Goal: Information Seeking & Learning: Check status

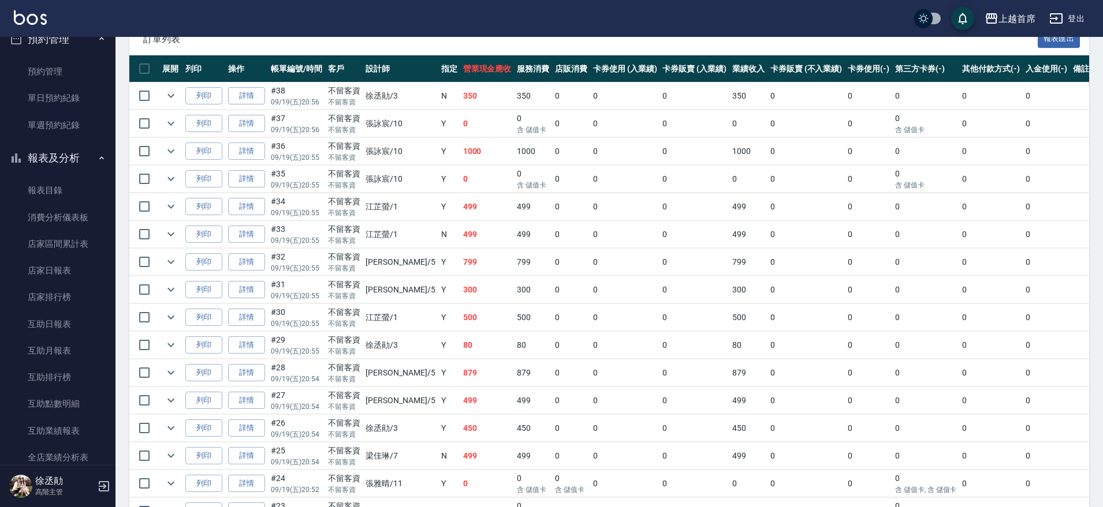
scroll to position [380, 0]
click at [95, 326] on link "互助日報表" at bounding box center [58, 321] width 106 height 27
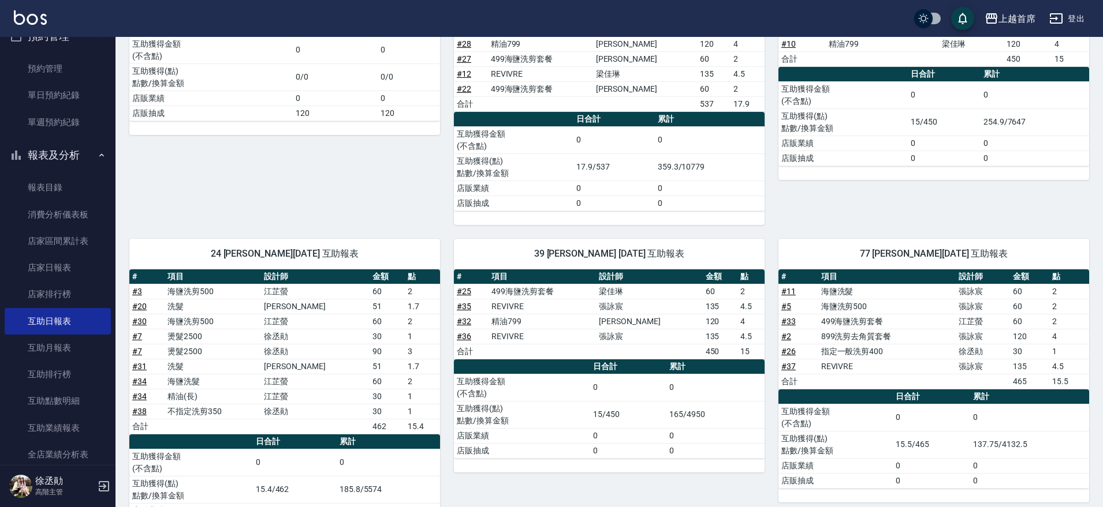
scroll to position [227, 0]
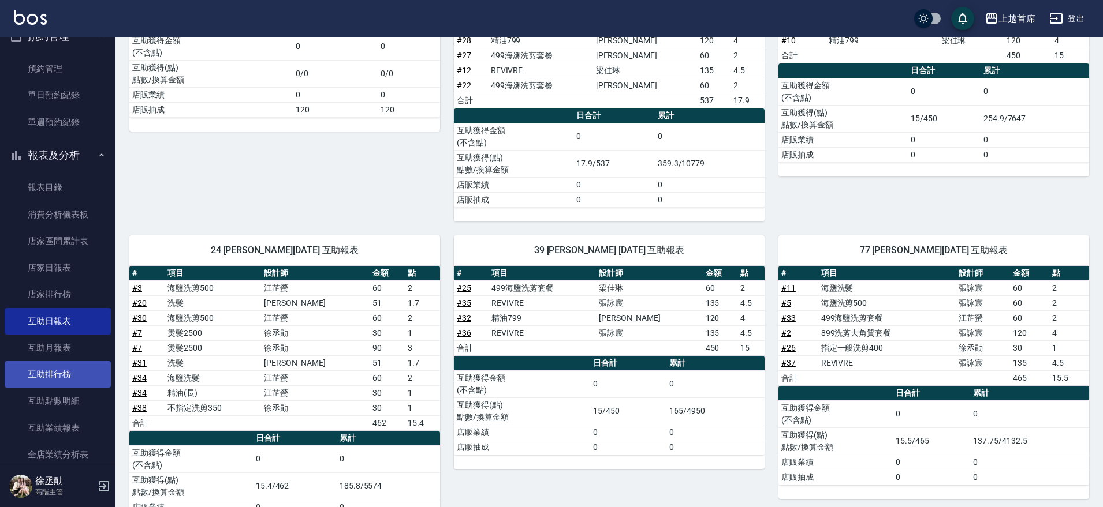
click at [68, 369] on link "互助排行榜" at bounding box center [58, 374] width 106 height 27
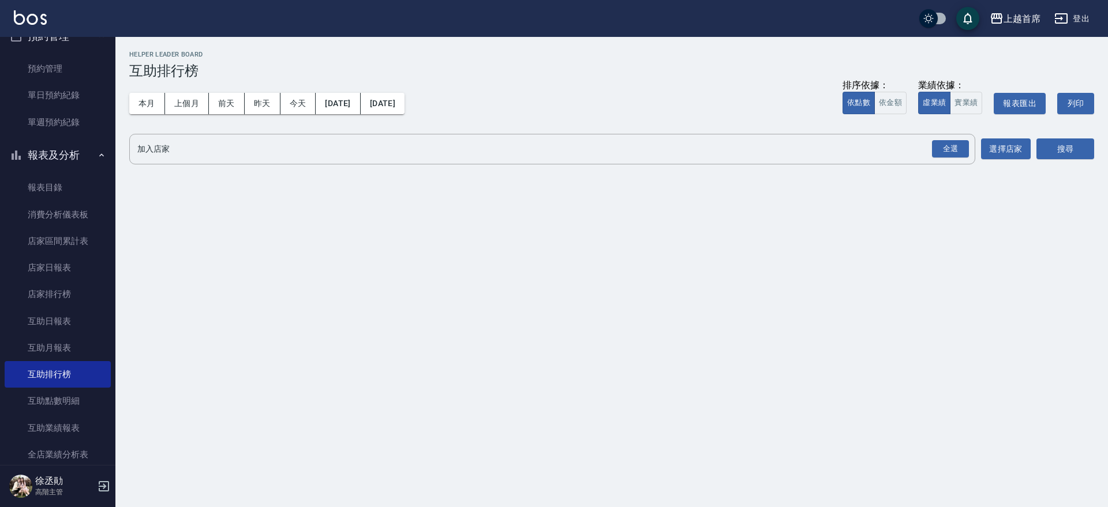
drag, startPoint x: 154, startPoint y: 108, endPoint x: 621, endPoint y: 174, distance: 471.7
click at [161, 109] on button "本月" at bounding box center [147, 103] width 36 height 21
click at [961, 159] on div "全選" at bounding box center [950, 149] width 40 height 31
click at [1062, 156] on button "搜尋" at bounding box center [1066, 149] width 58 height 21
drag, startPoint x: 952, startPoint y: 150, endPoint x: 987, endPoint y: 154, distance: 35.4
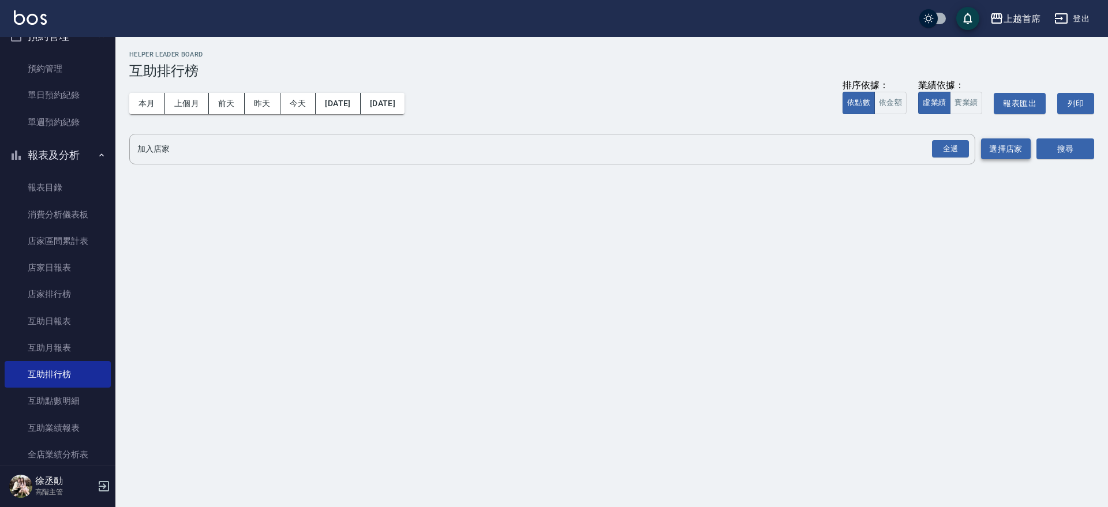
click at [969, 152] on button "全選" at bounding box center [951, 149] width 42 height 23
click at [953, 150] on div "全選" at bounding box center [950, 149] width 37 height 18
click at [1088, 149] on button "搜尋" at bounding box center [1066, 149] width 58 height 21
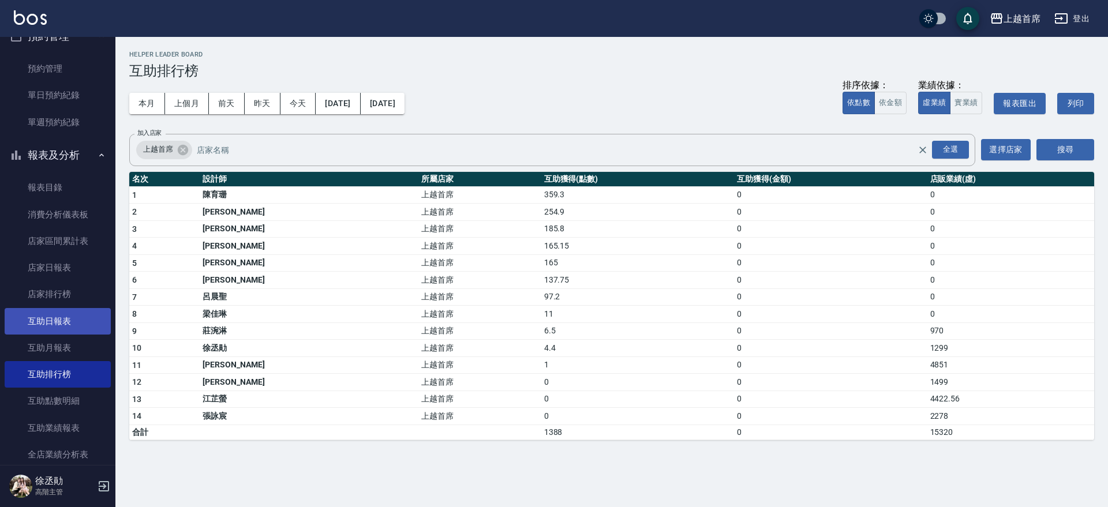
click at [69, 311] on link "互助日報表" at bounding box center [58, 321] width 106 height 27
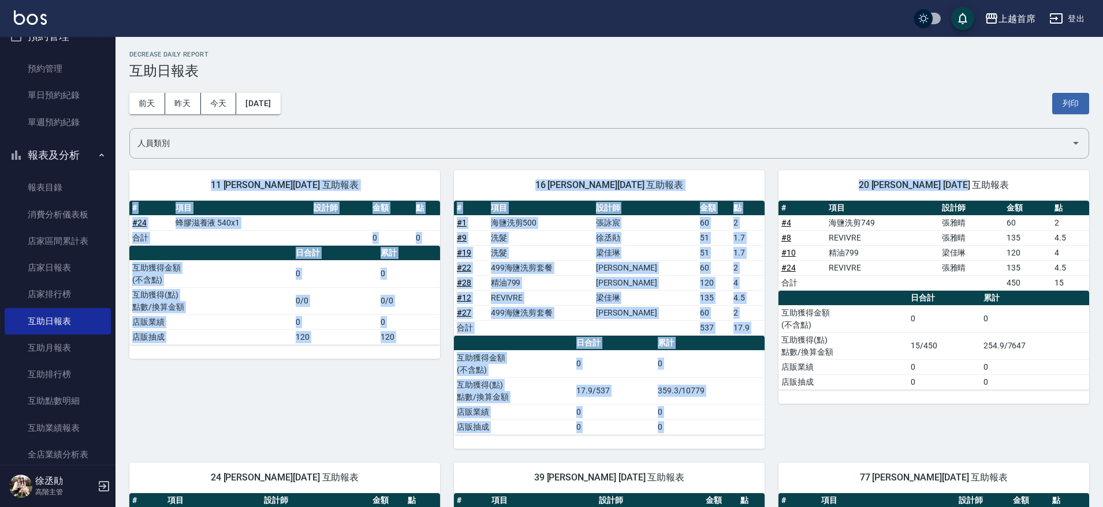
drag, startPoint x: 1101, startPoint y: 148, endPoint x: 1108, endPoint y: 166, distance: 18.7
click at [1102, 166] on html "上越首席 登出 櫃檯作業 打帳單 帳單列表 掛單列表 座位開單 營業儀表板 現金收支登錄 高階收支登錄 材料自購登錄 每日結帳 排班表 現場電腦打卡 掃碼打卡…" at bounding box center [551, 393] width 1103 height 786
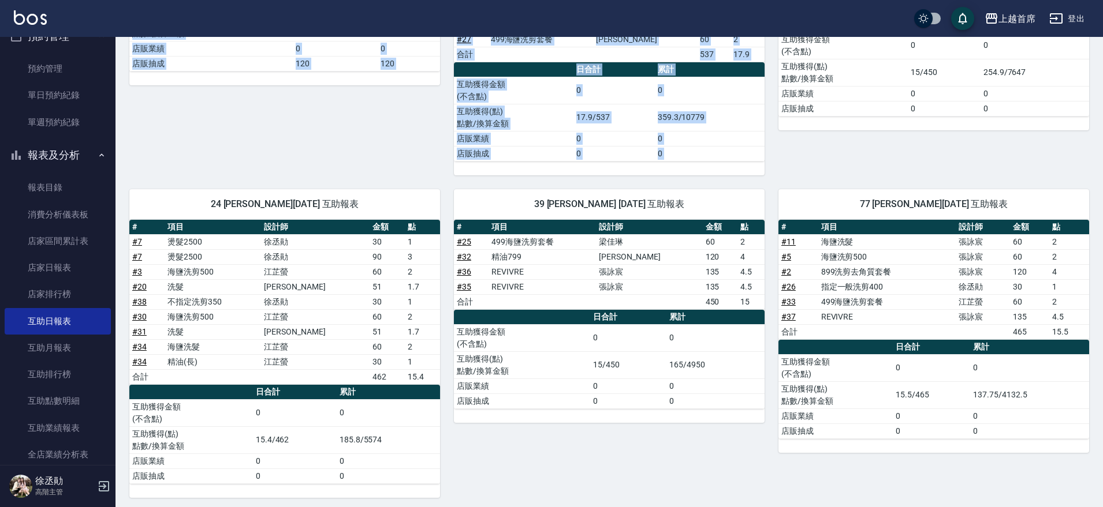
scroll to position [278, 0]
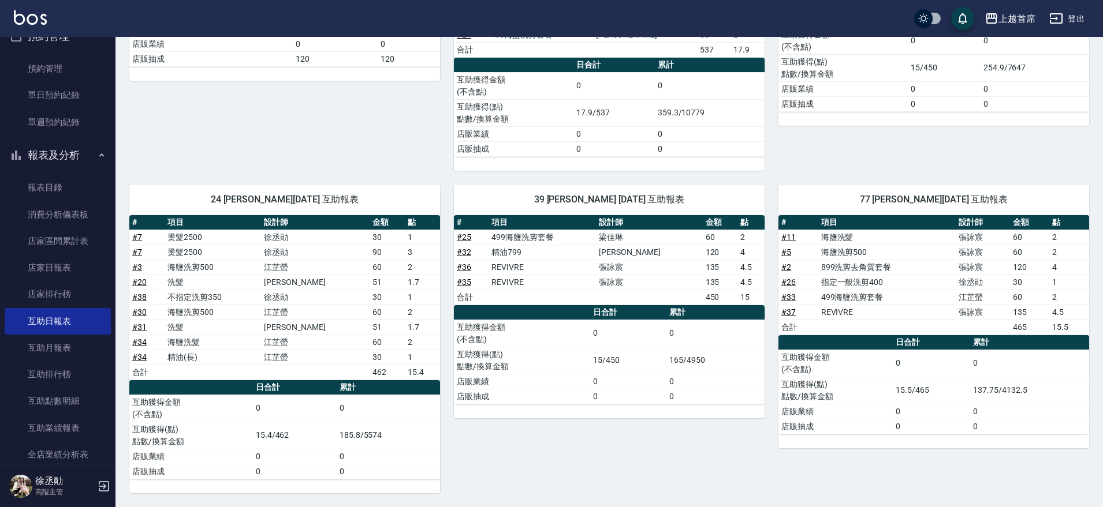
click at [861, 145] on div "20 [PERSON_NAME] [DATE] 互助報表 # 項目 設計師 金額 點 # 4 海鹽洗剪749 [PERSON_NAME]60 2 # 8 RE…" at bounding box center [926, 24] width 324 height 293
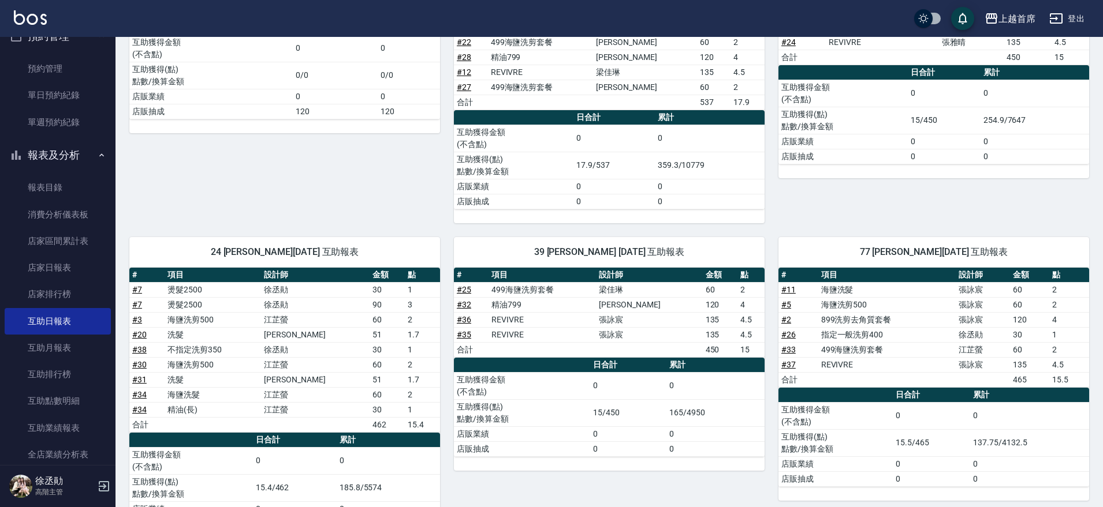
scroll to position [223, 0]
